Goal: Transaction & Acquisition: Purchase product/service

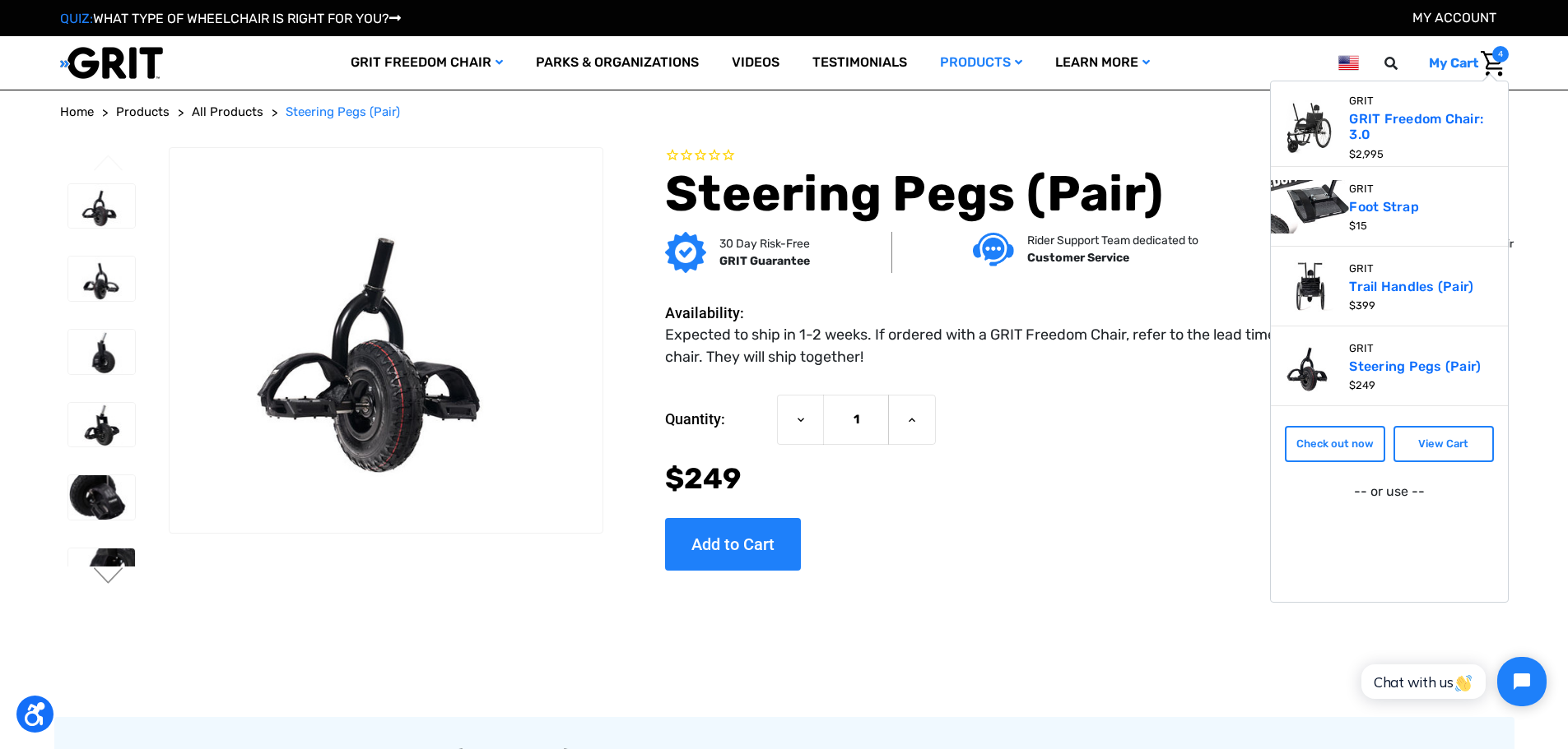
click at [1285, 446] on link "Check out now" at bounding box center [1335, 445] width 100 height 37
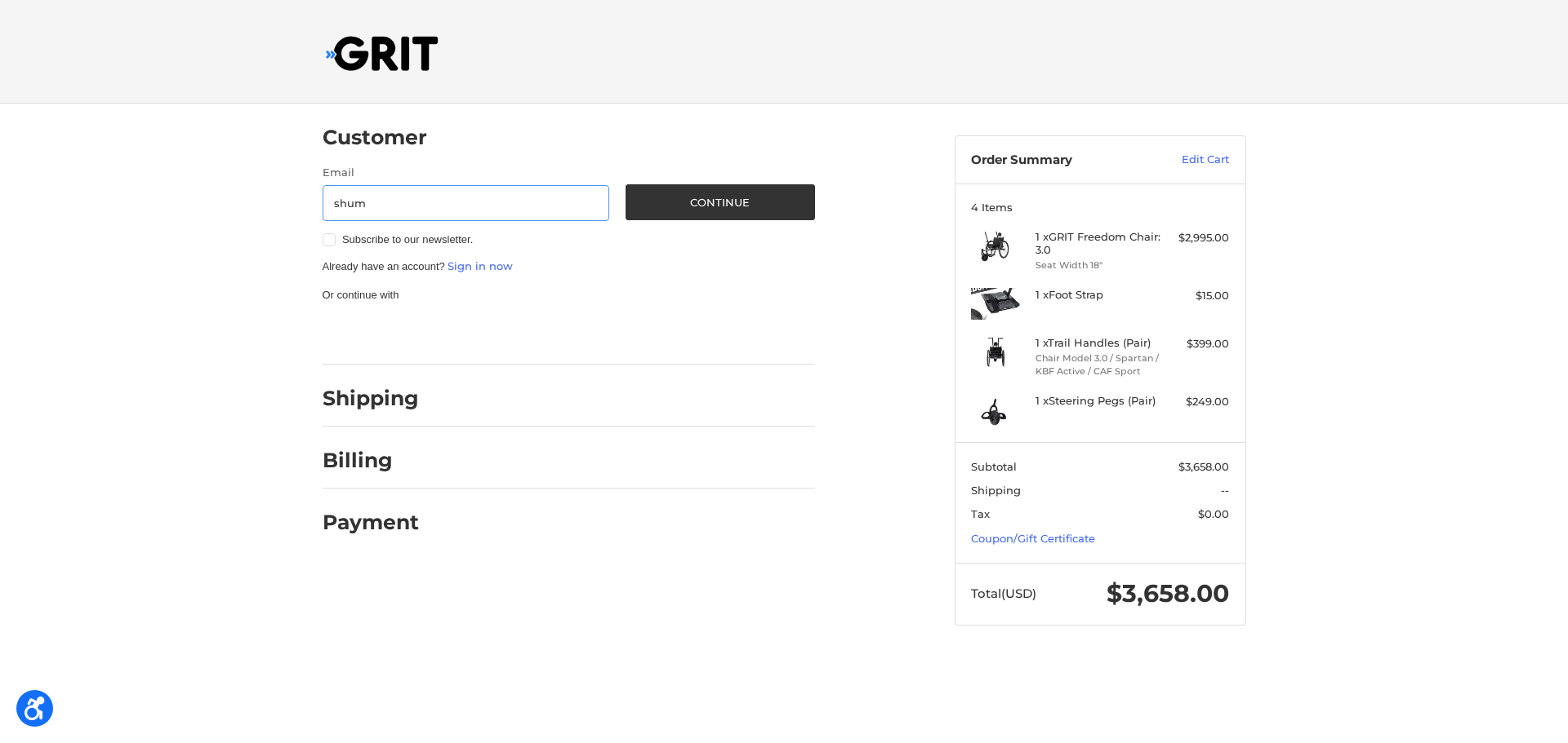
type input "[EMAIL_ADDRESS][DOMAIN_NAME]"
